Goal: Task Accomplishment & Management: Complete application form

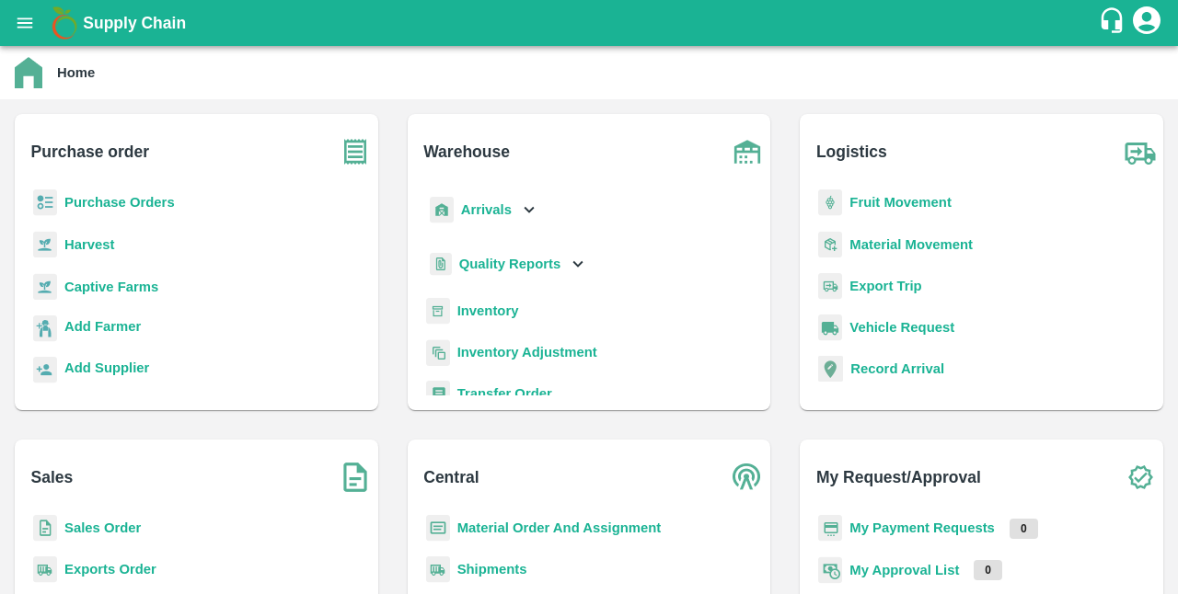
click at [104, 532] on b "Sales Order" at bounding box center [102, 528] width 76 height 15
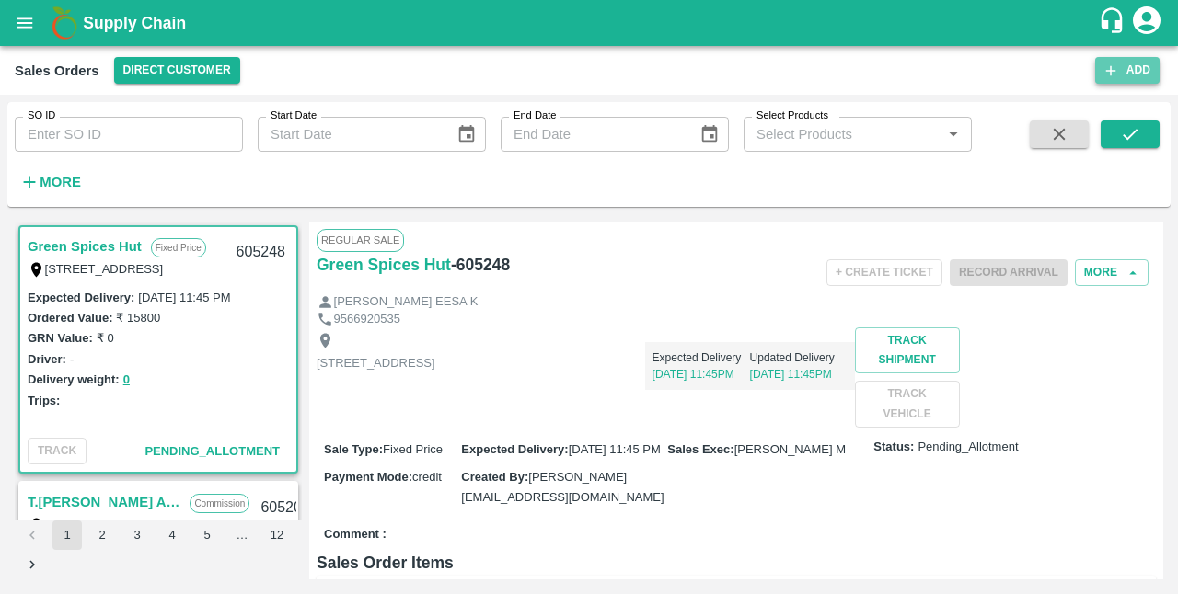
click at [1133, 76] on button "Add" at bounding box center [1127, 70] width 64 height 27
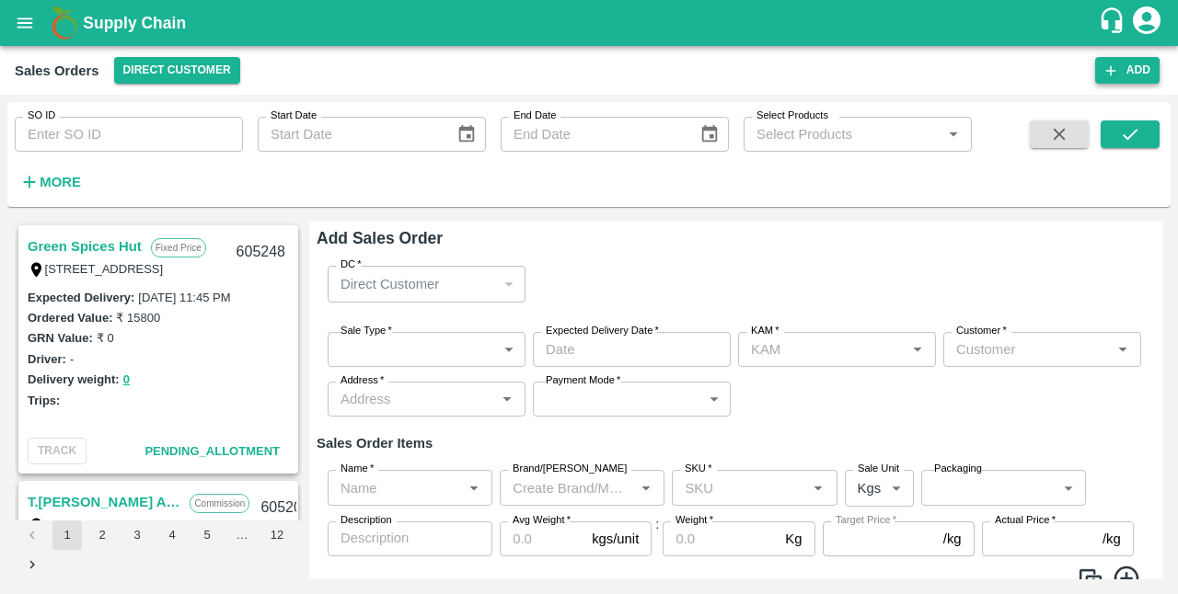
type input "S K [PERSON_NAME]"
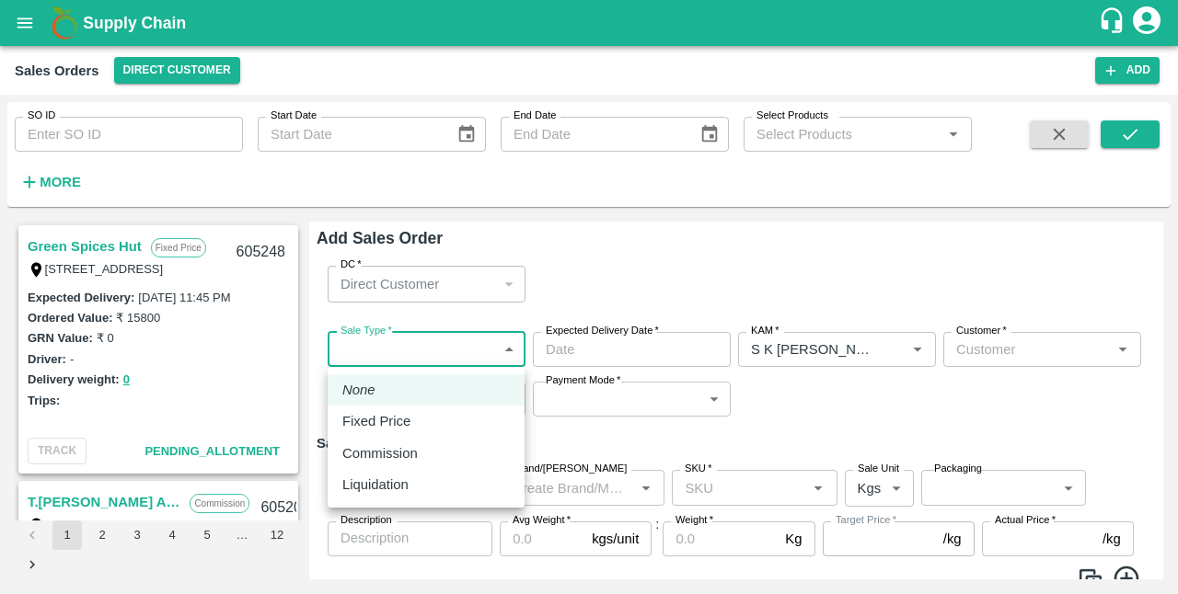
click at [499, 357] on body "Supply Chain Sales Orders Direct Customer Add SO ID SO ID Start Date Start Date…" at bounding box center [589, 297] width 1178 height 594
click at [429, 418] on div "Fixed Price" at bounding box center [425, 421] width 167 height 20
type input "1"
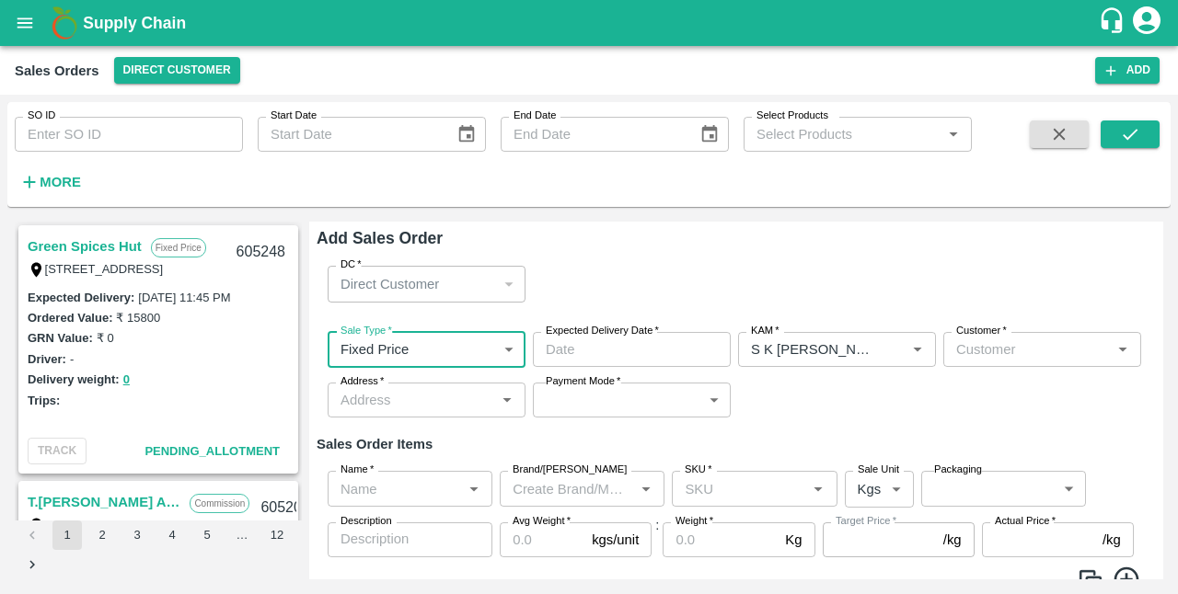
type input "DD/MM/YYYY hh:mm aa"
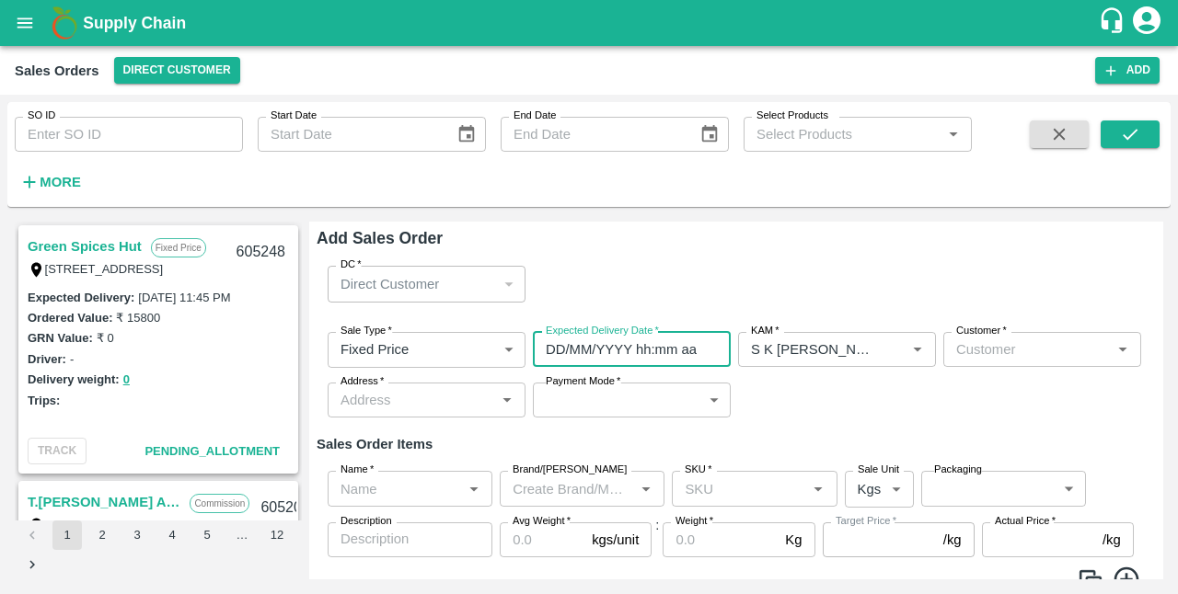
click at [615, 361] on input "DD/MM/YYYY hh:mm aa" at bounding box center [625, 349] width 185 height 35
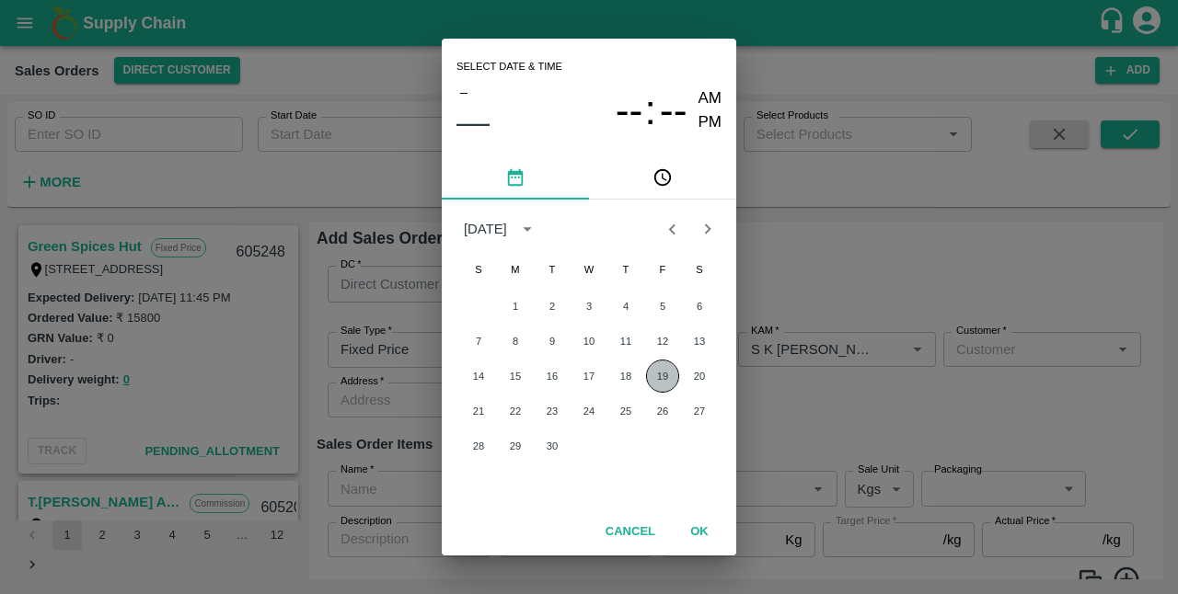
click at [662, 385] on button "19" at bounding box center [662, 376] width 33 height 33
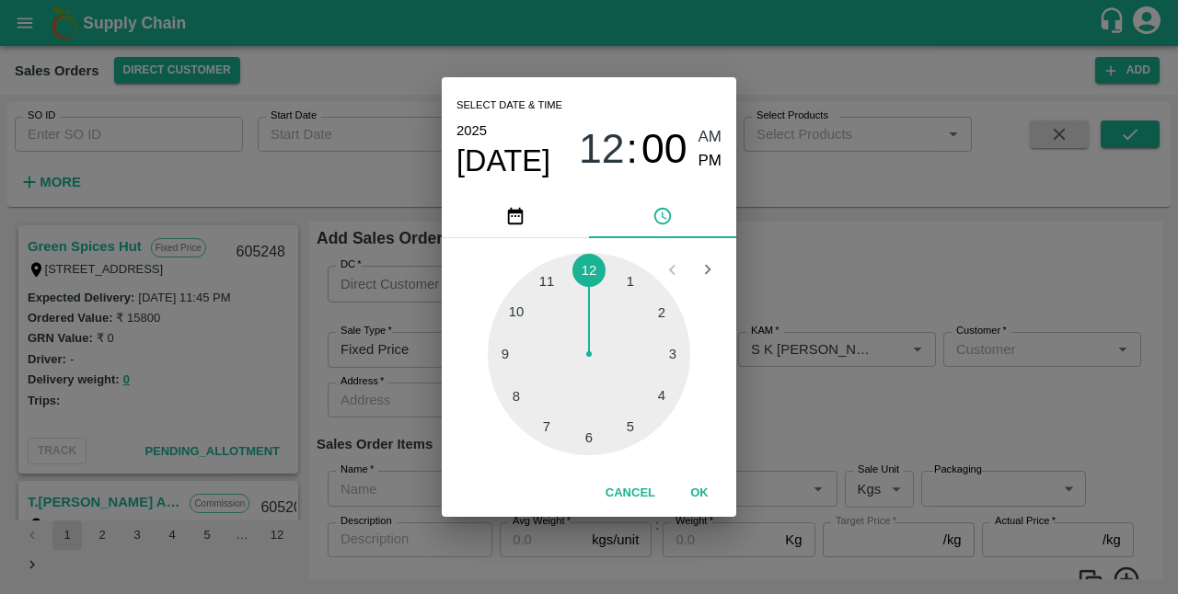
click at [585, 434] on div at bounding box center [589, 354] width 202 height 202
click at [709, 162] on span "PM" at bounding box center [710, 161] width 24 height 25
type input "[DATE] 06:00 PM"
click at [695, 486] on button "OK" at bounding box center [699, 493] width 59 height 32
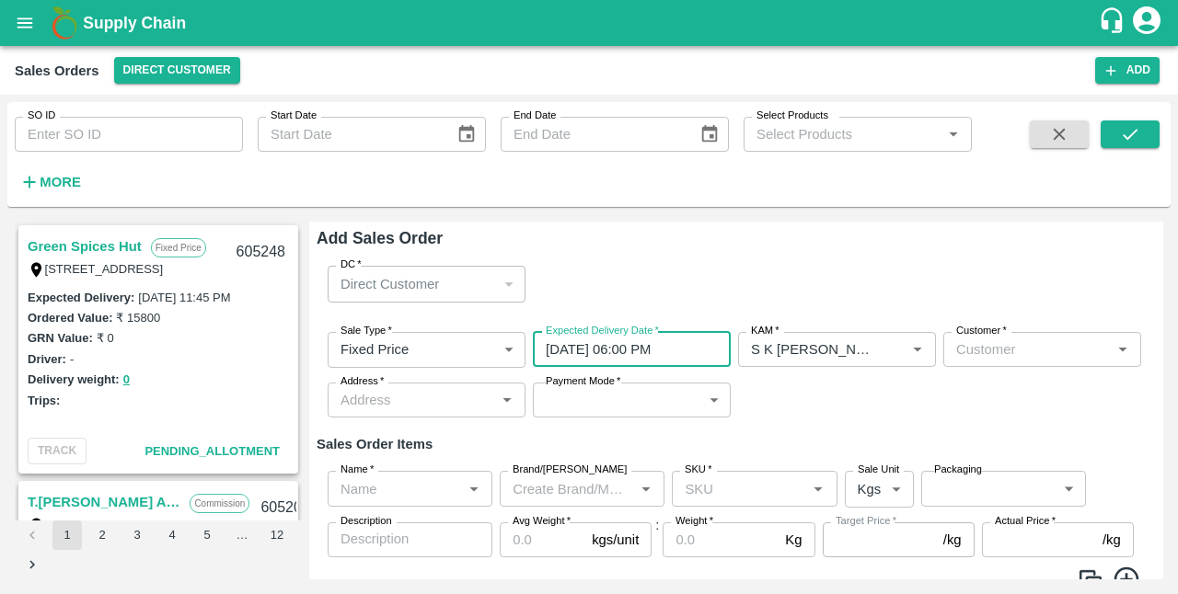
click at [1012, 362] on div "Customer   *" at bounding box center [1042, 349] width 198 height 35
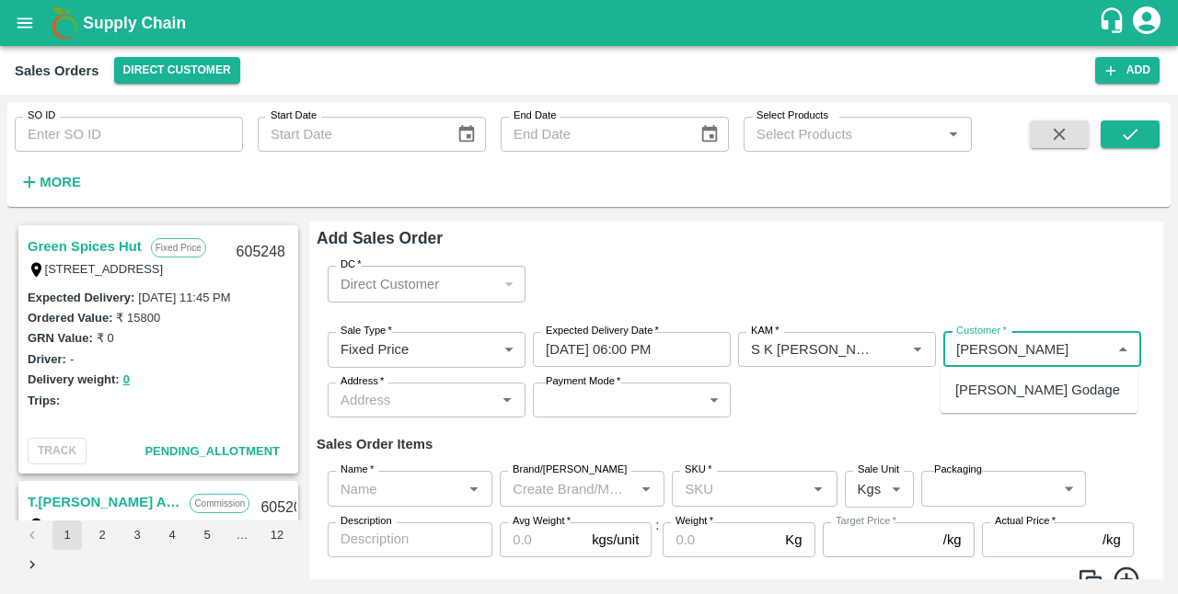
click at [1016, 389] on p "[PERSON_NAME] Godage" at bounding box center [1037, 390] width 165 height 20
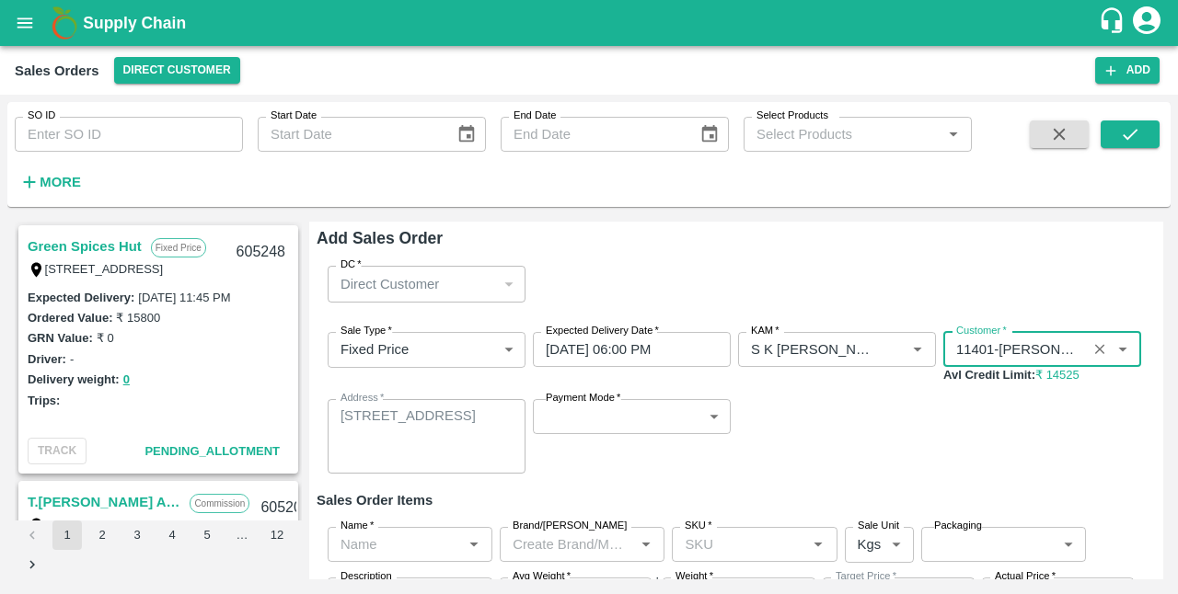
type input "11401-[PERSON_NAME]"
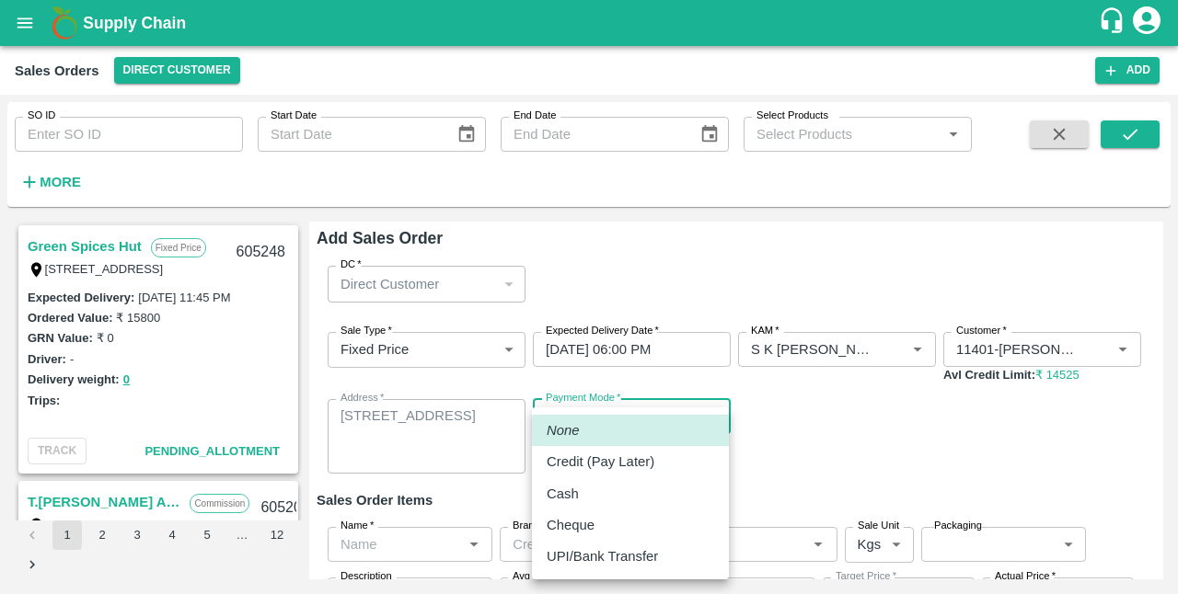
click at [714, 422] on body "Supply Chain Sales Orders Direct Customer Add SO ID SO ID Start Date Start Date…" at bounding box center [589, 297] width 1178 height 594
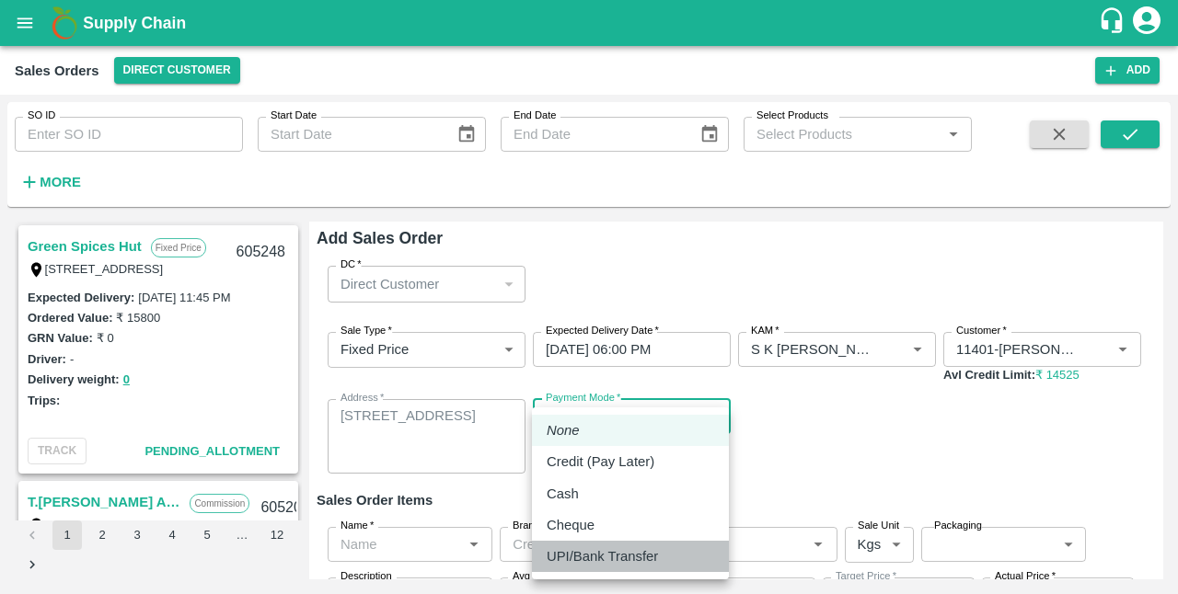
click at [641, 559] on p "UPI/Bank Transfer" at bounding box center [602, 557] width 111 height 20
type input "Direct Transfer"
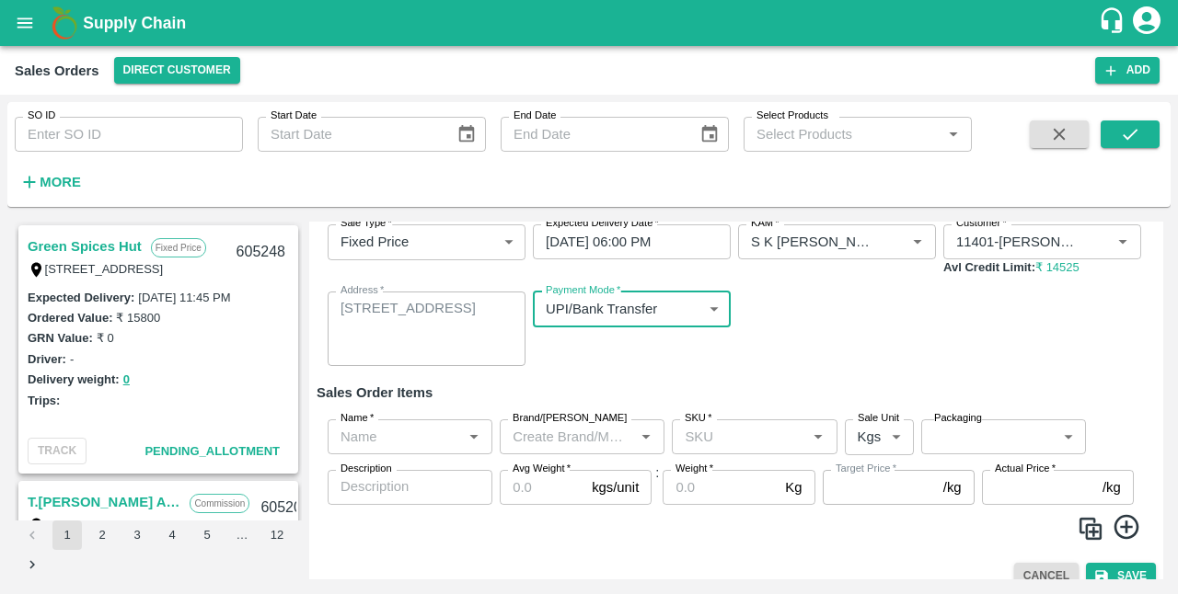
scroll to position [129, 0]
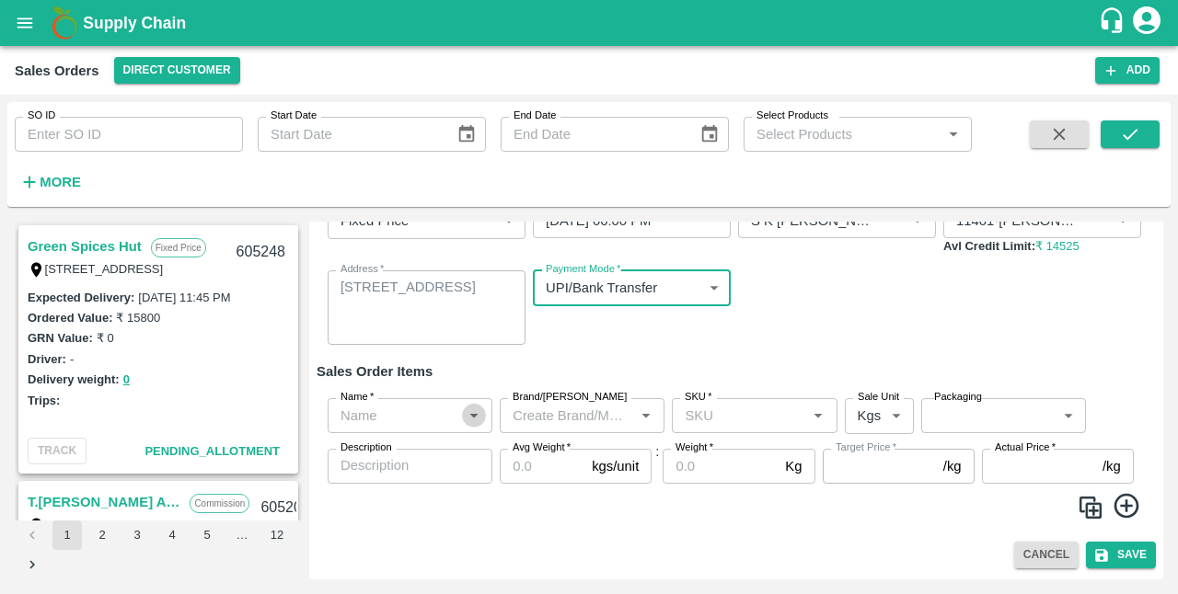
click at [466, 421] on icon "Open" at bounding box center [474, 416] width 20 height 20
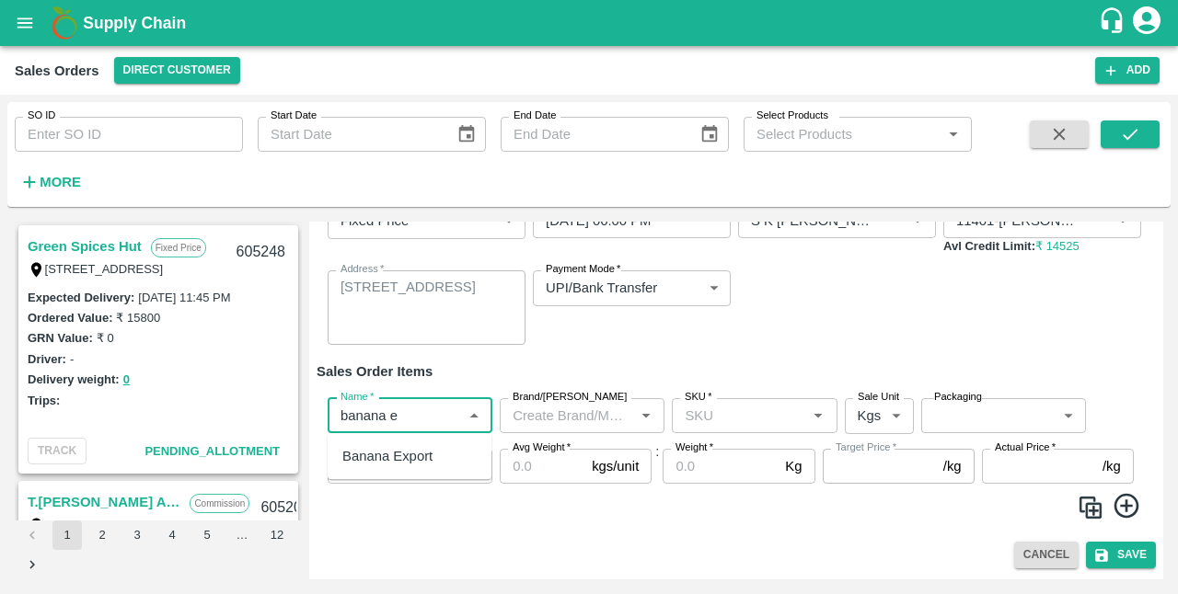
click at [395, 462] on div "Banana Export" at bounding box center [387, 456] width 90 height 20
type input "Banana Export"
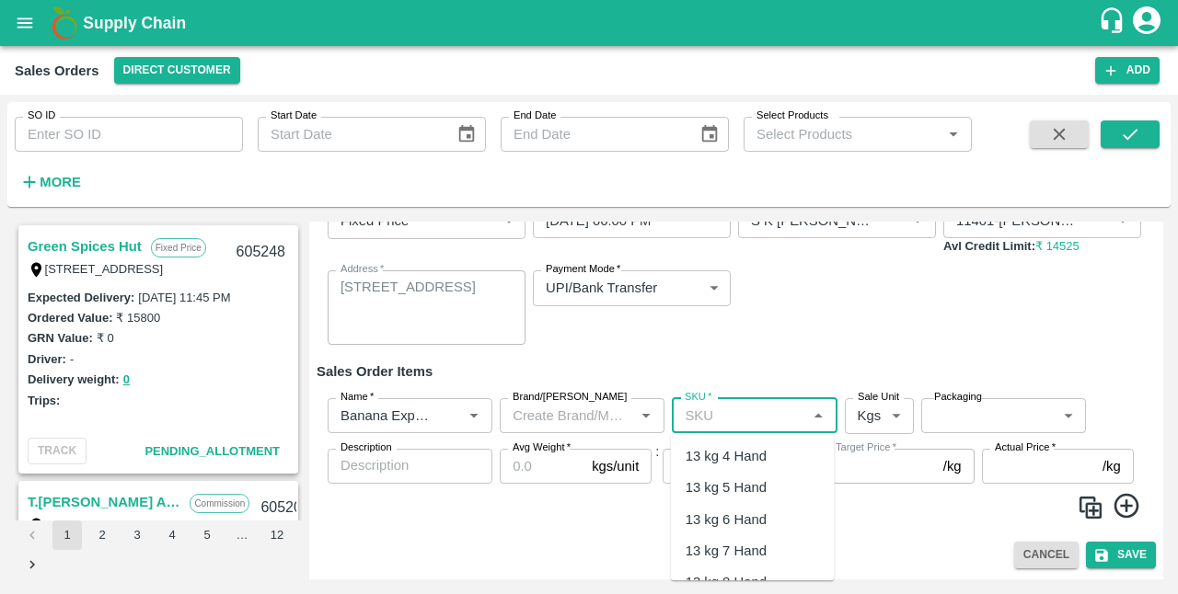
click at [788, 421] on input "SKU   *" at bounding box center [738, 416] width 123 height 24
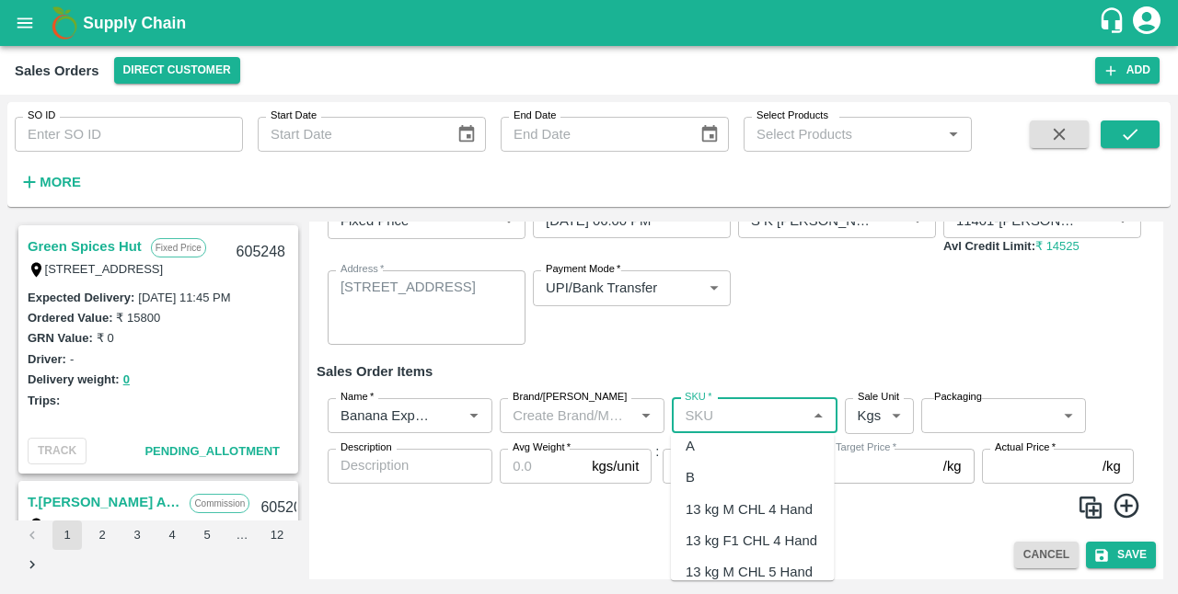
click at [702, 480] on div "B" at bounding box center [753, 478] width 164 height 31
type input "B"
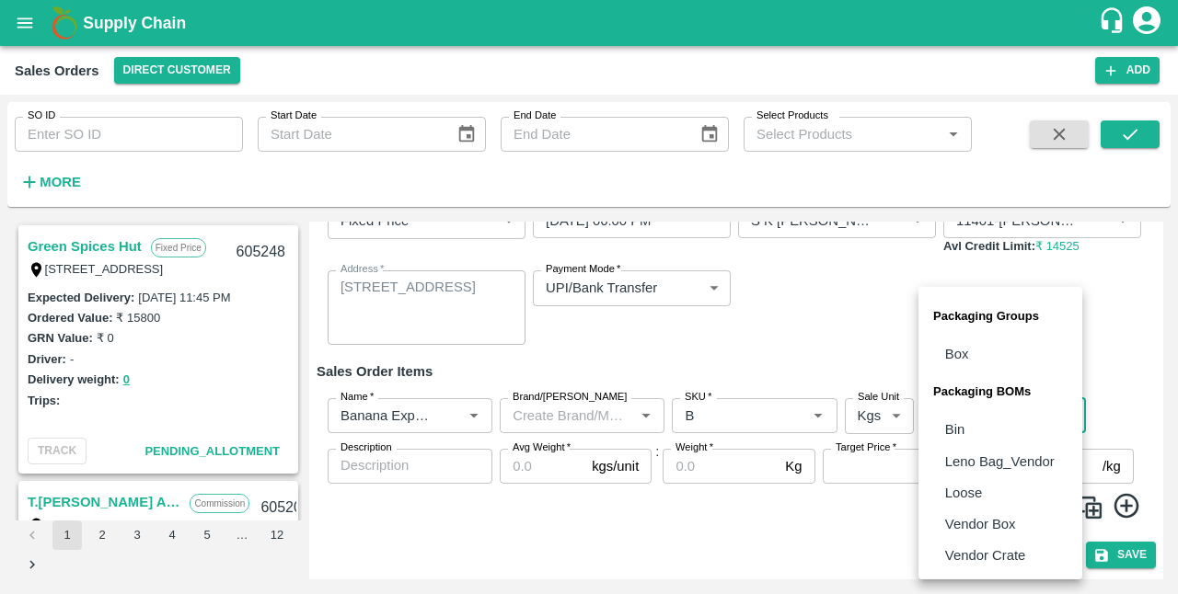
click at [955, 419] on body "Supply Chain Sales Orders Direct Customer Add SO ID SO ID Start Date Start Date…" at bounding box center [589, 297] width 1178 height 594
click at [1018, 550] on p "Vendor Crate" at bounding box center [985, 556] width 80 height 20
type input "BOM/277"
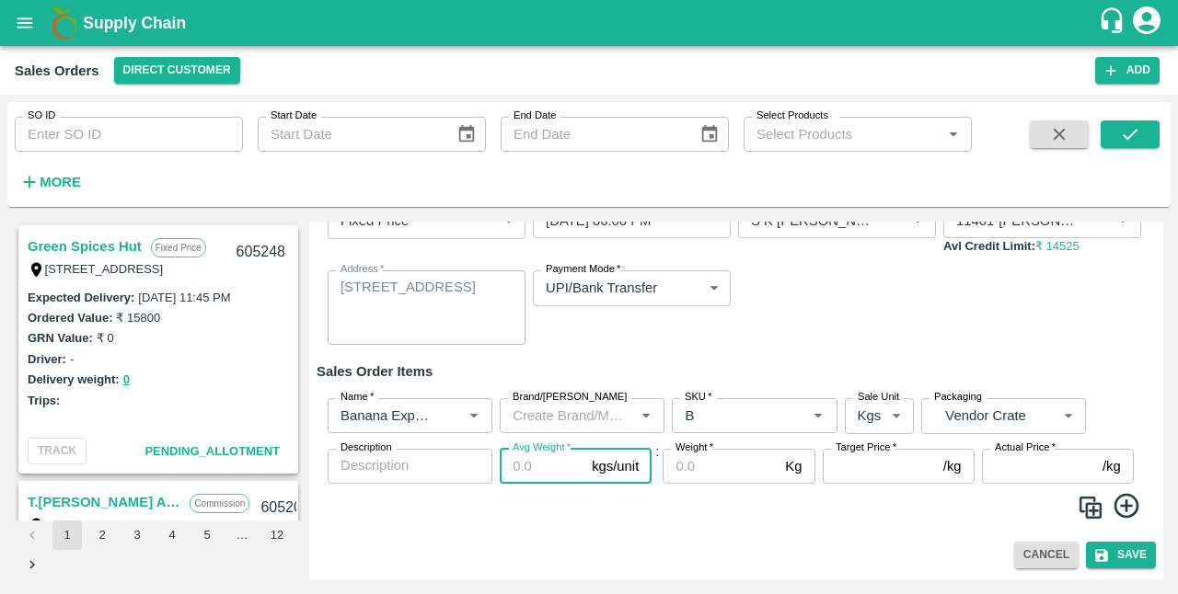
click at [551, 473] on input "Avg Weight   *" at bounding box center [542, 466] width 85 height 35
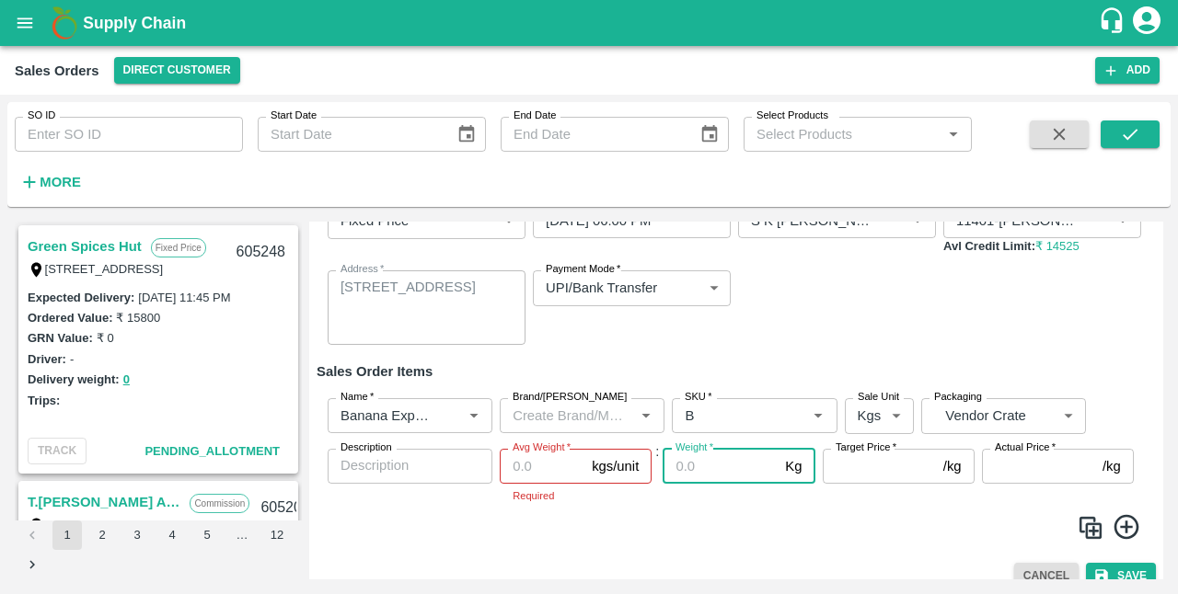
click at [720, 473] on input "Weight   *" at bounding box center [719, 466] width 115 height 35
type input "2690"
click at [558, 460] on input "Avg Weight   *" at bounding box center [542, 466] width 85 height 35
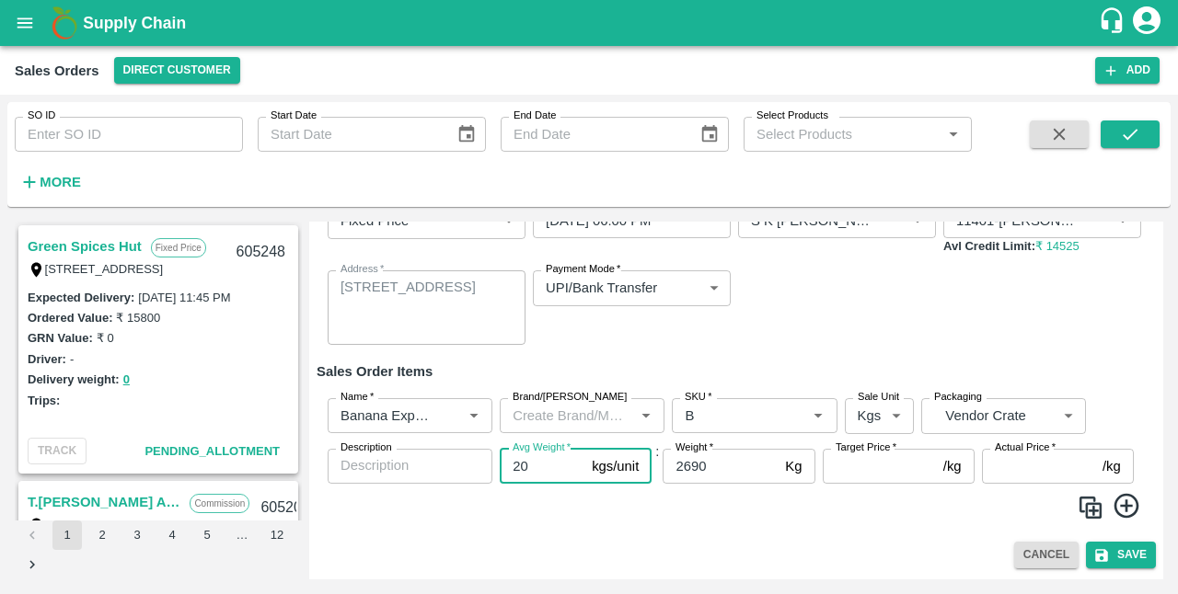
type input "20"
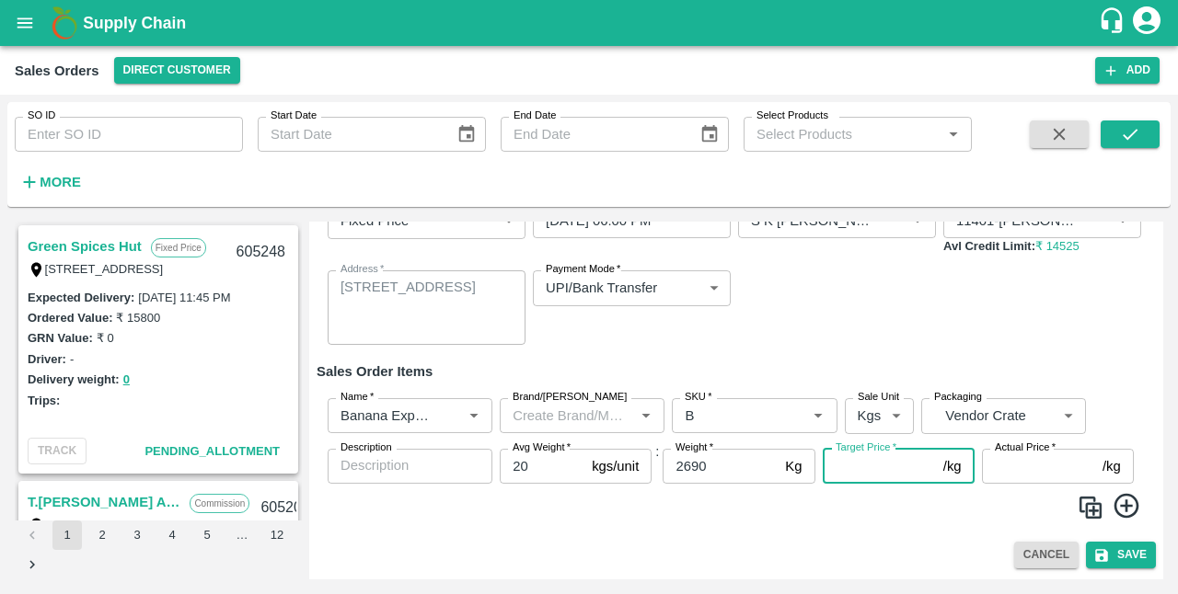
click at [859, 473] on input "Target Price   *" at bounding box center [879, 466] width 113 height 35
type input "5"
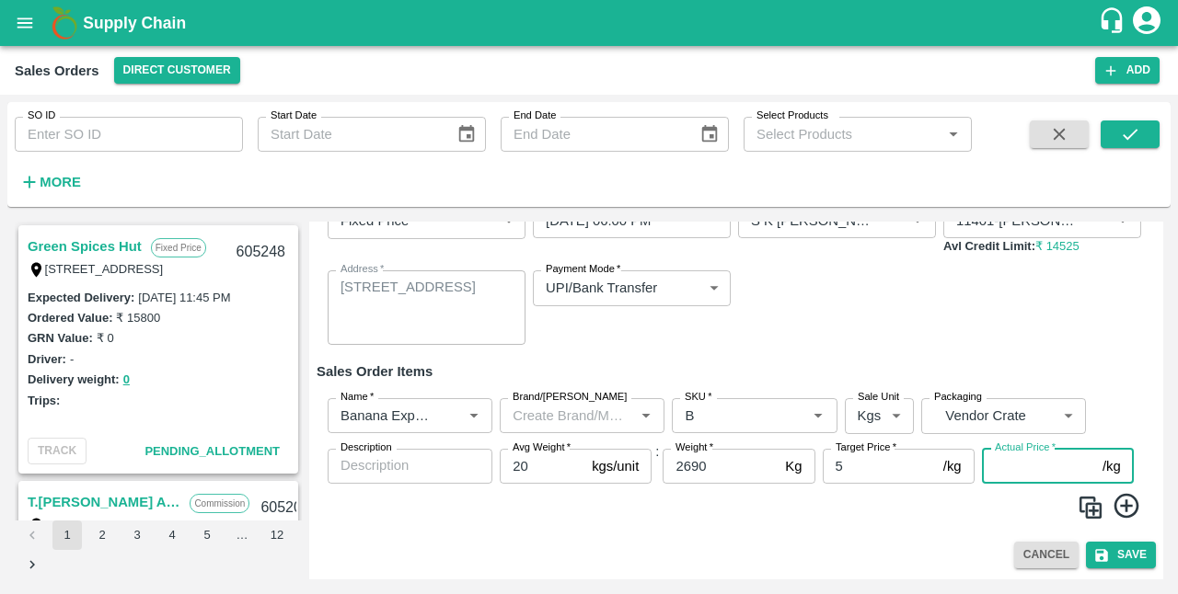
click at [1063, 466] on input "Actual Price   *" at bounding box center [1038, 466] width 113 height 35
type input "5"
click at [1089, 512] on img at bounding box center [1090, 508] width 28 height 28
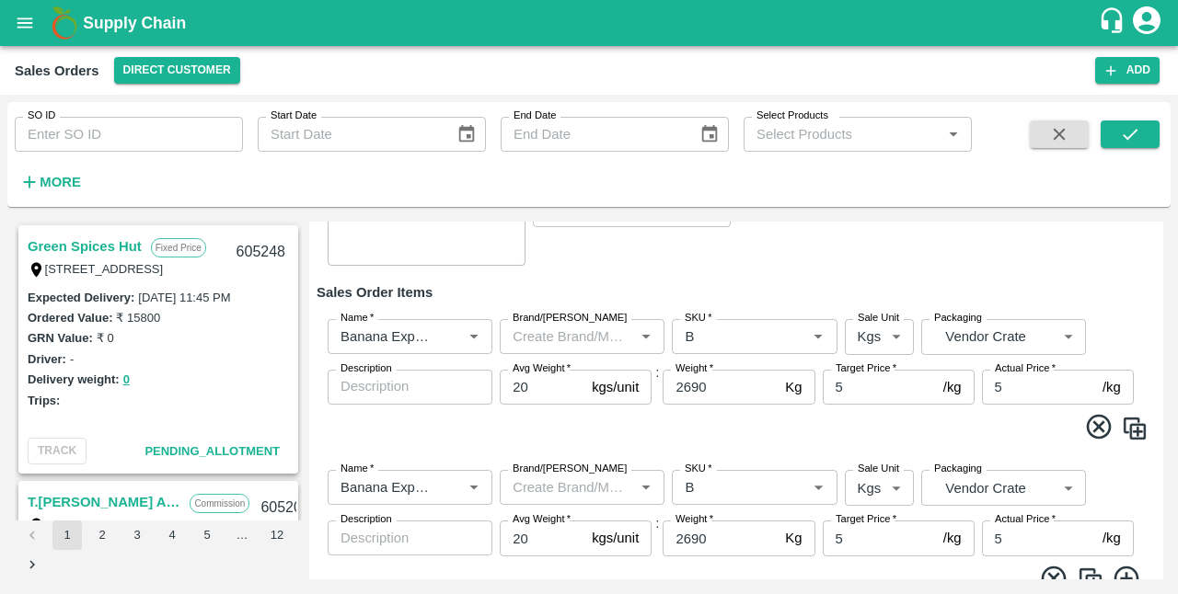
scroll to position [212, 0]
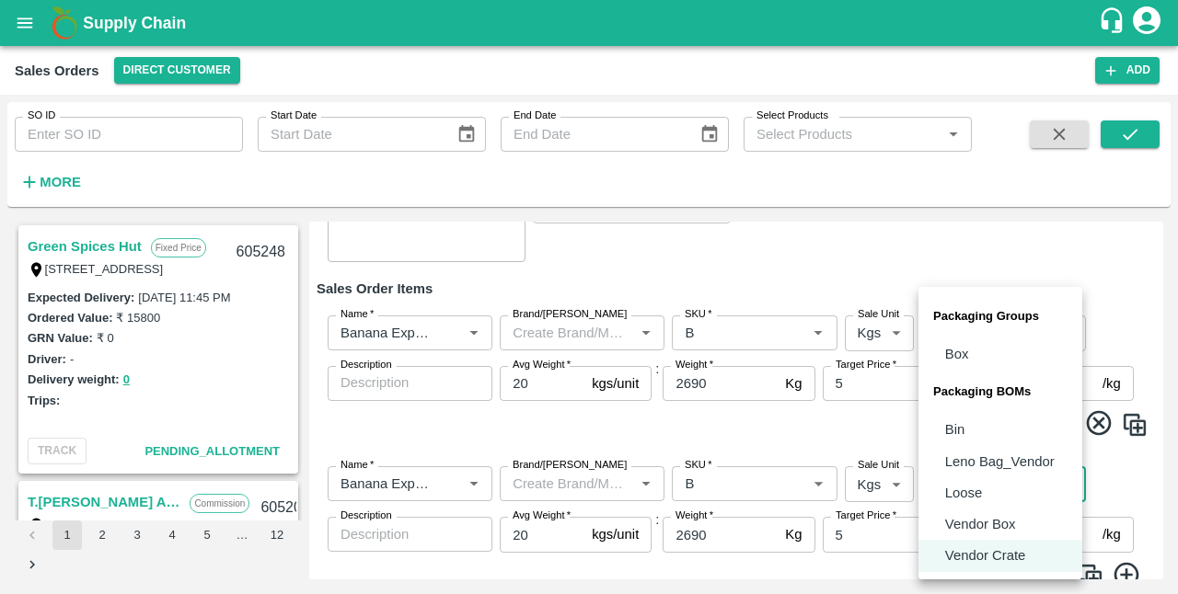
click at [1017, 489] on body "Supply Chain Sales Orders Direct Customer Add SO ID SO ID Start Date Start Date…" at bounding box center [589, 297] width 1178 height 594
click at [808, 478] on div at bounding box center [589, 297] width 1178 height 594
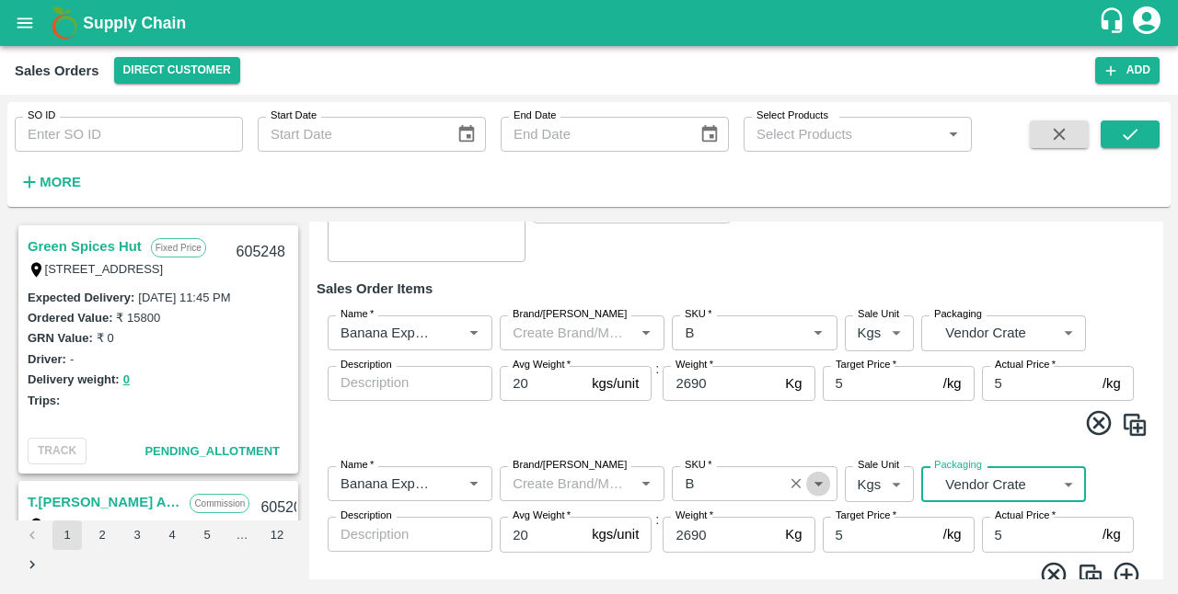
click at [819, 484] on icon "Open" at bounding box center [818, 484] width 20 height 20
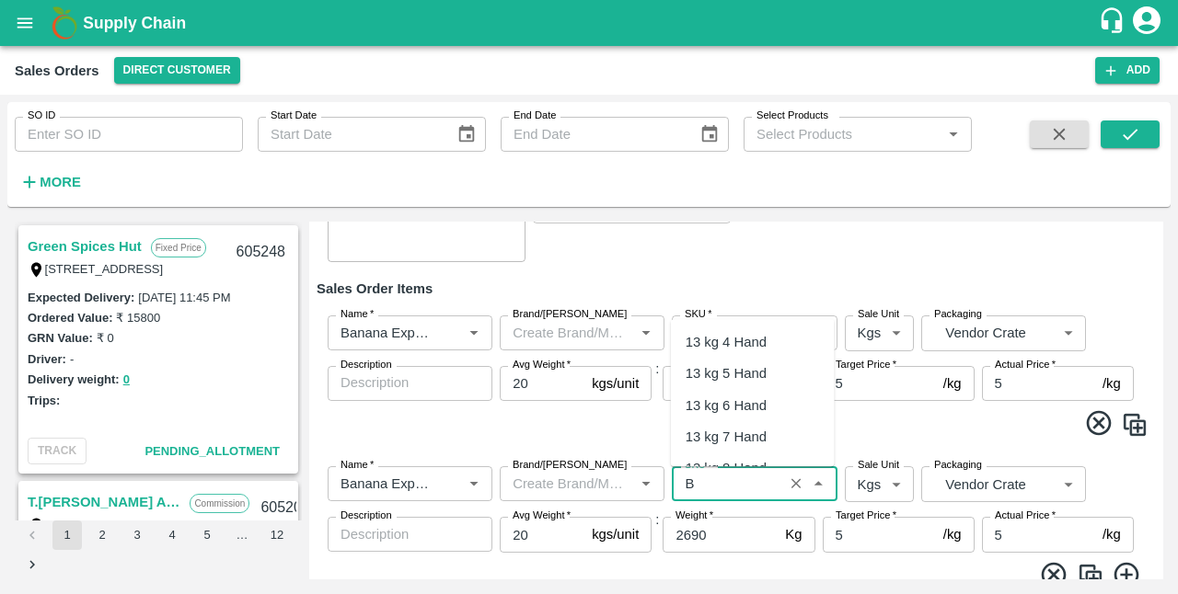
scroll to position [490, 0]
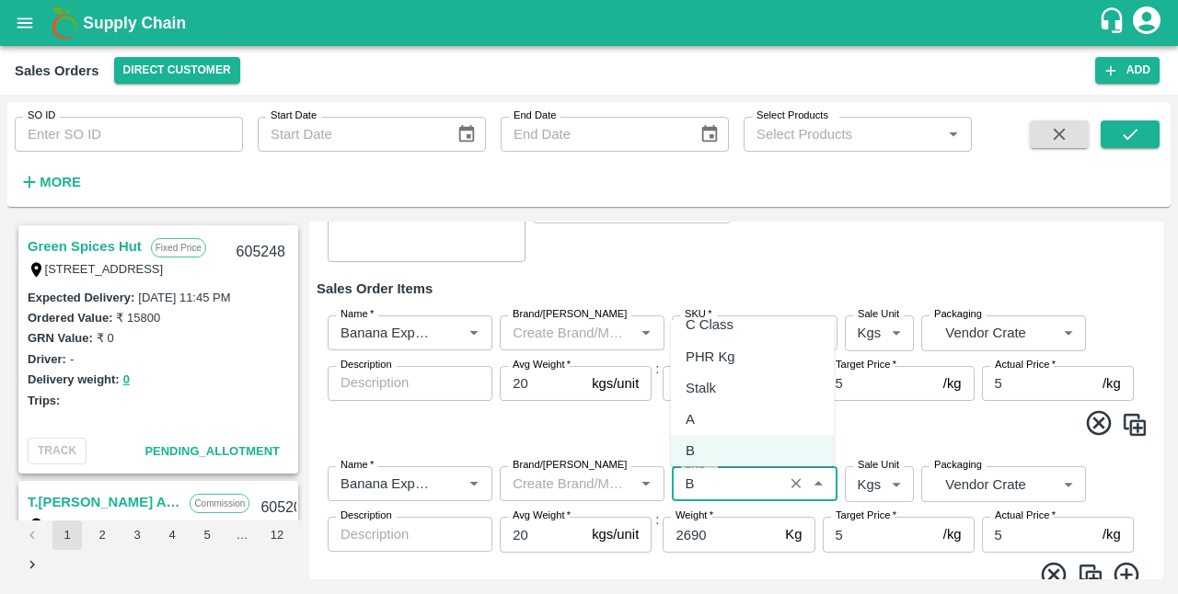
click at [751, 394] on div "Stalk" at bounding box center [753, 388] width 164 height 31
type input "Stalk"
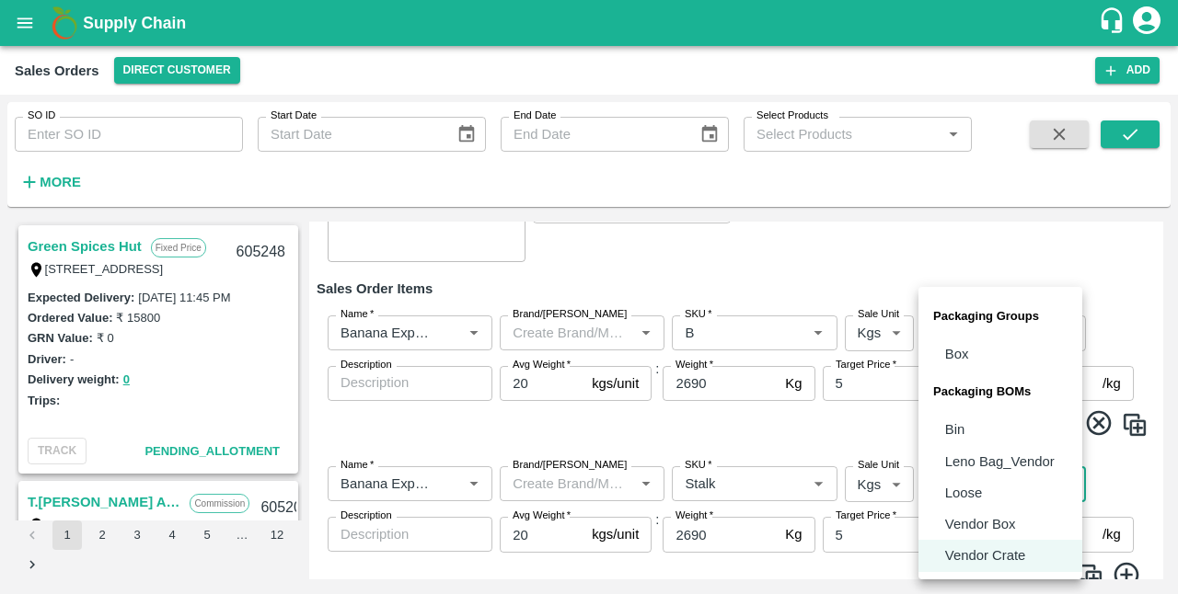
click at [1007, 487] on body "Supply Chain Sales Orders Direct Customer Add SO ID SO ID Start Date Start Date…" at bounding box center [589, 297] width 1178 height 594
click at [975, 489] on p "Loose" at bounding box center [963, 493] width 37 height 20
type input "BOM/258"
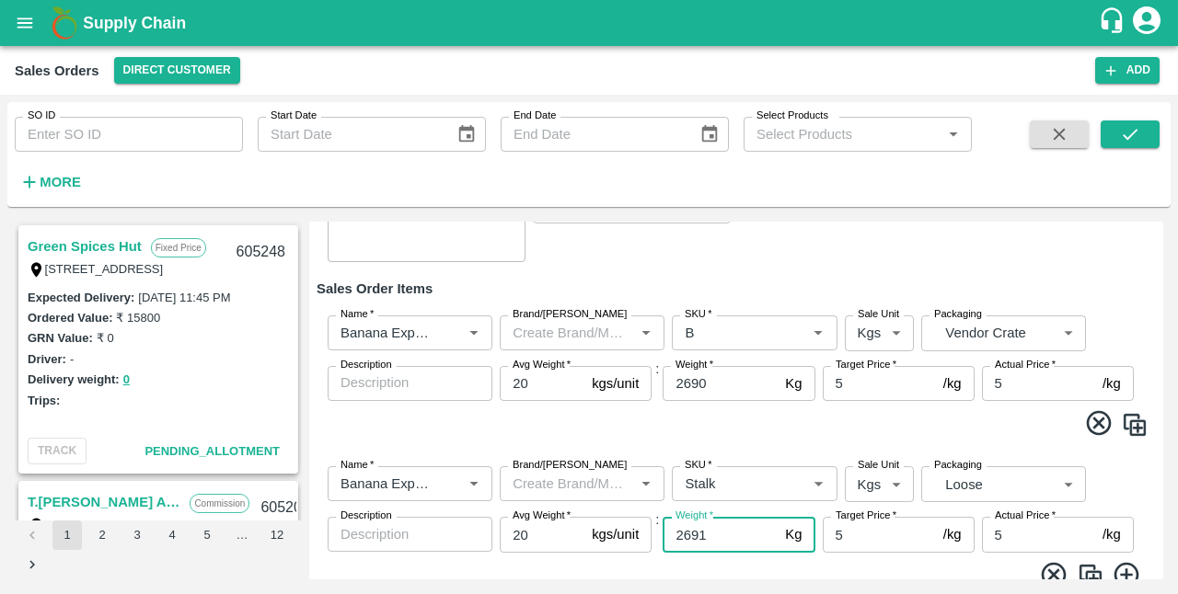
click at [763, 530] on input "2691" at bounding box center [719, 534] width 115 height 35
type input "2"
type input "215"
click at [538, 538] on input "20" at bounding box center [542, 534] width 85 height 35
type input "2"
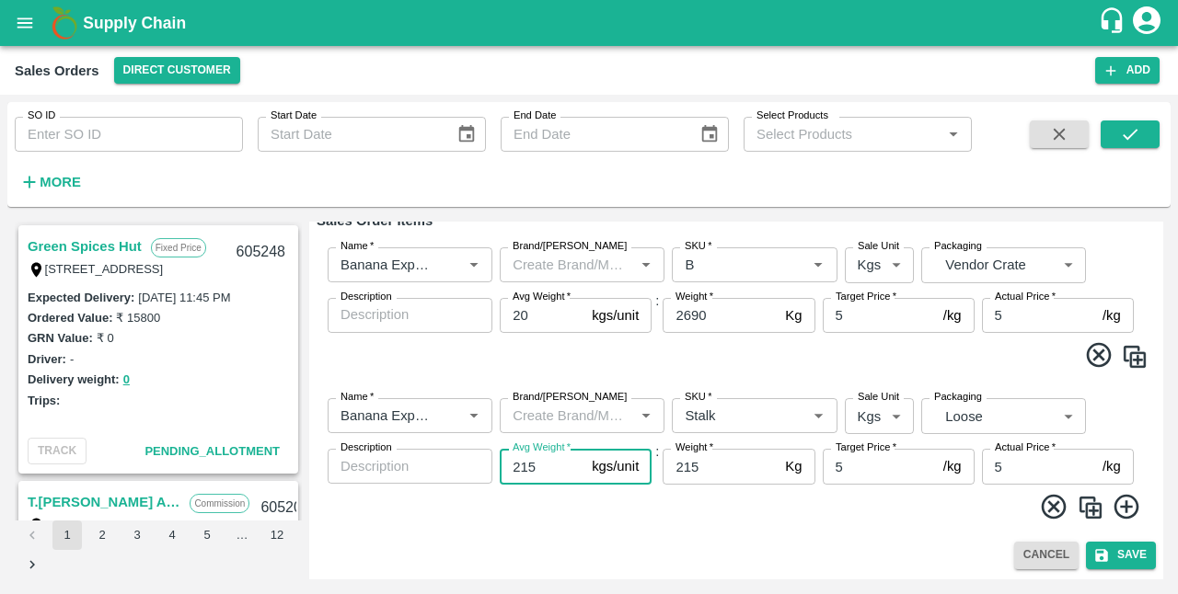
scroll to position [280, 0]
type input "215"
click at [1117, 549] on button "Save" at bounding box center [1121, 555] width 70 height 27
